Goal: Task Accomplishment & Management: Manage account settings

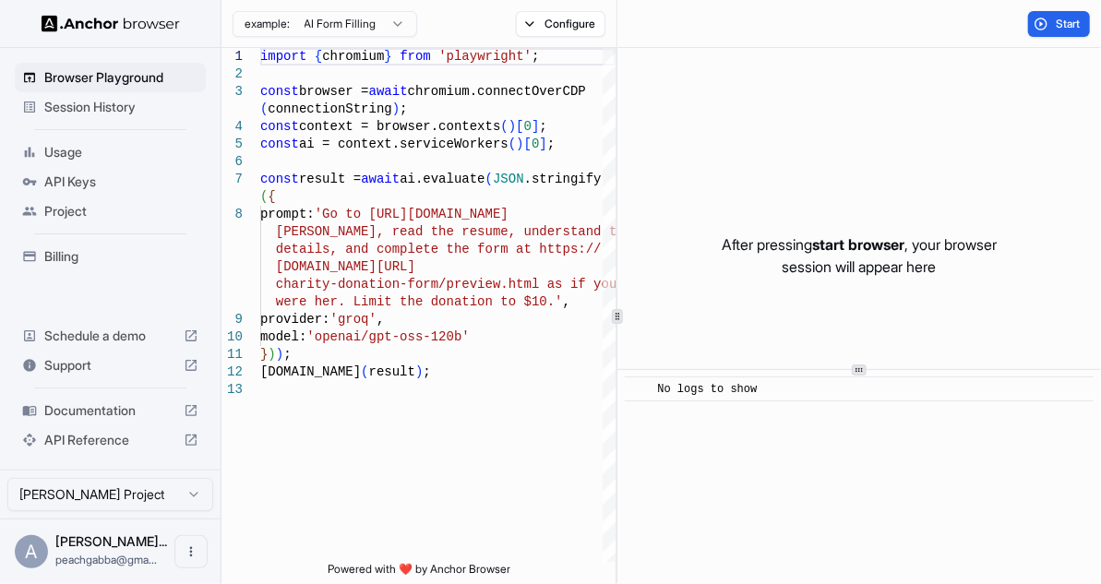
click at [90, 257] on span "Billing" at bounding box center [121, 256] width 154 height 18
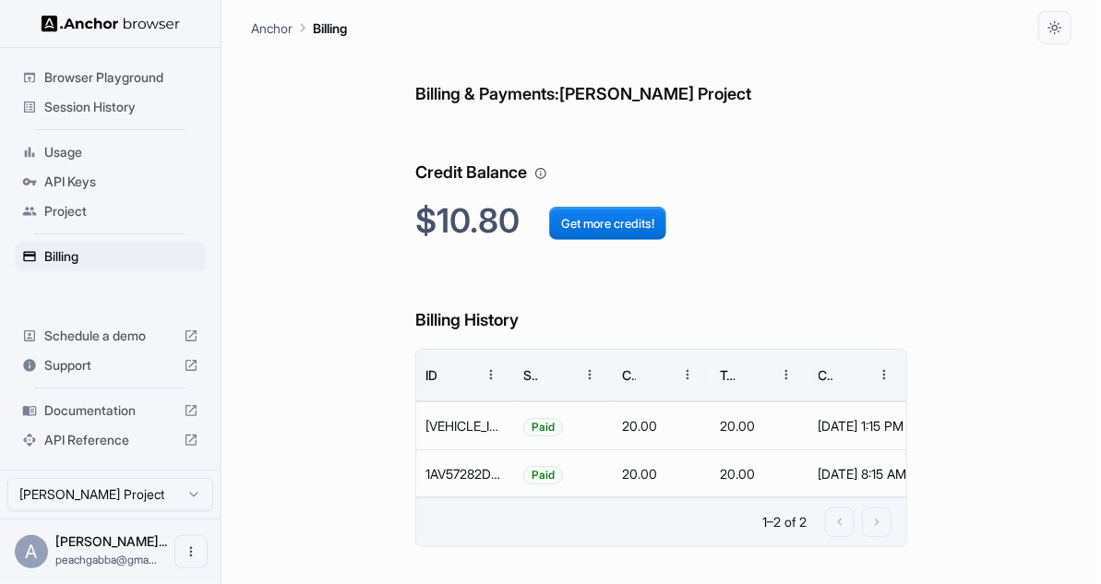
click at [122, 94] on div "Session History" at bounding box center [110, 107] width 191 height 30
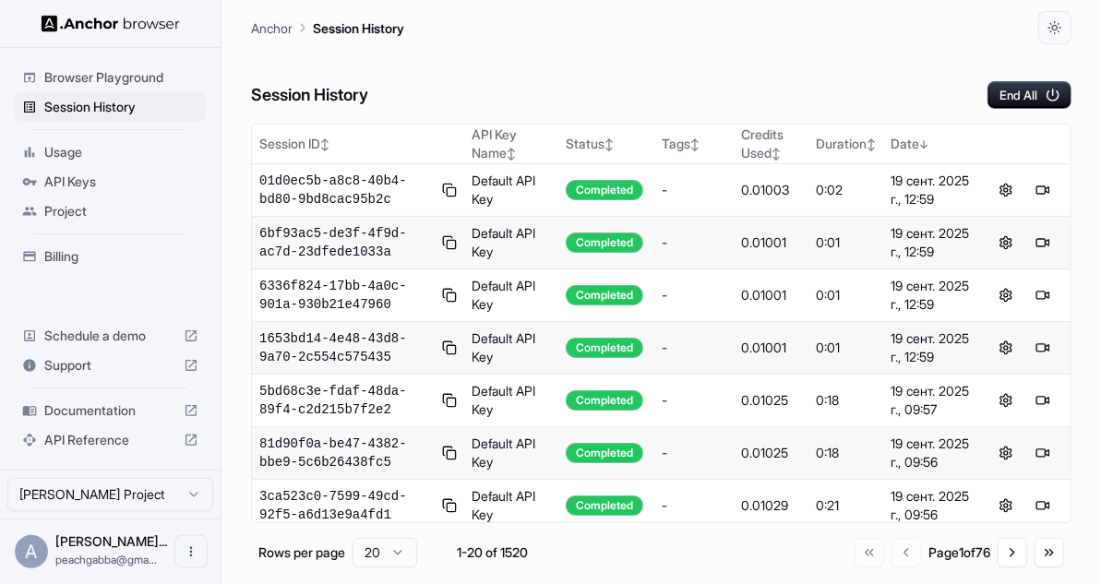
click at [616, 64] on div "Session History End All" at bounding box center [661, 76] width 820 height 65
